Goal: Transaction & Acquisition: Purchase product/service

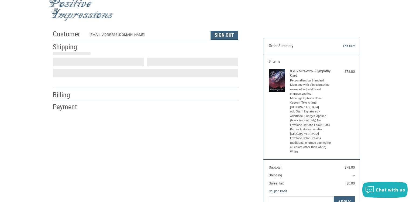
scroll to position [9, 0]
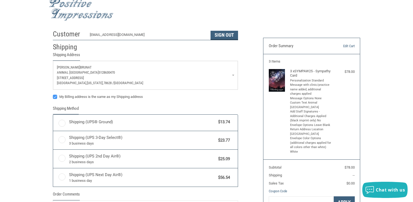
radio input "true"
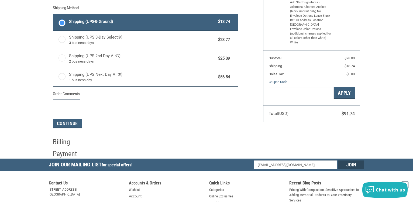
scroll to position [119, 0]
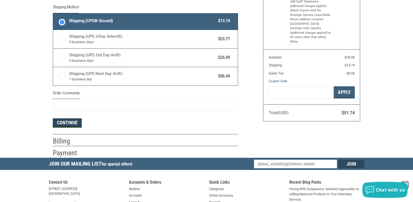
click at [70, 122] on button "Continue" at bounding box center [67, 122] width 29 height 9
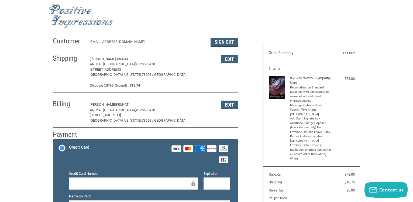
scroll to position [0, 0]
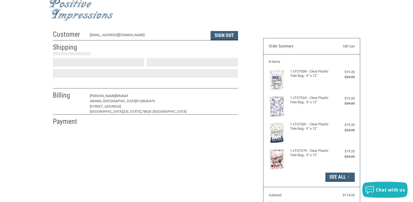
scroll to position [9, 0]
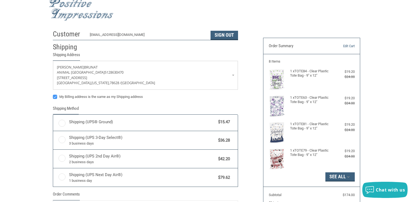
radio input "true"
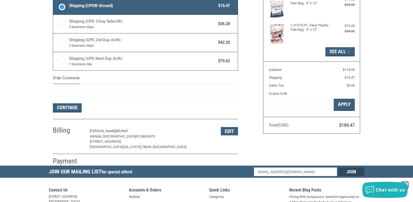
scroll to position [137, 0]
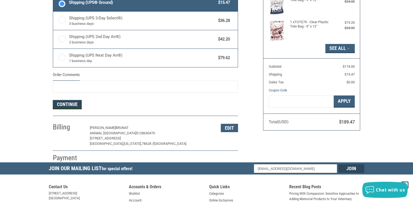
click at [62, 105] on button "Continue" at bounding box center [67, 104] width 29 height 9
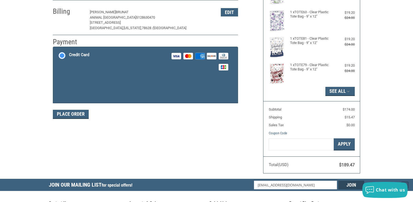
scroll to position [90, 0]
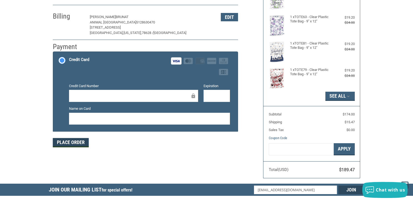
click at [72, 143] on button "Place Order" at bounding box center [71, 142] width 36 height 9
